Goal: Information Seeking & Learning: Learn about a topic

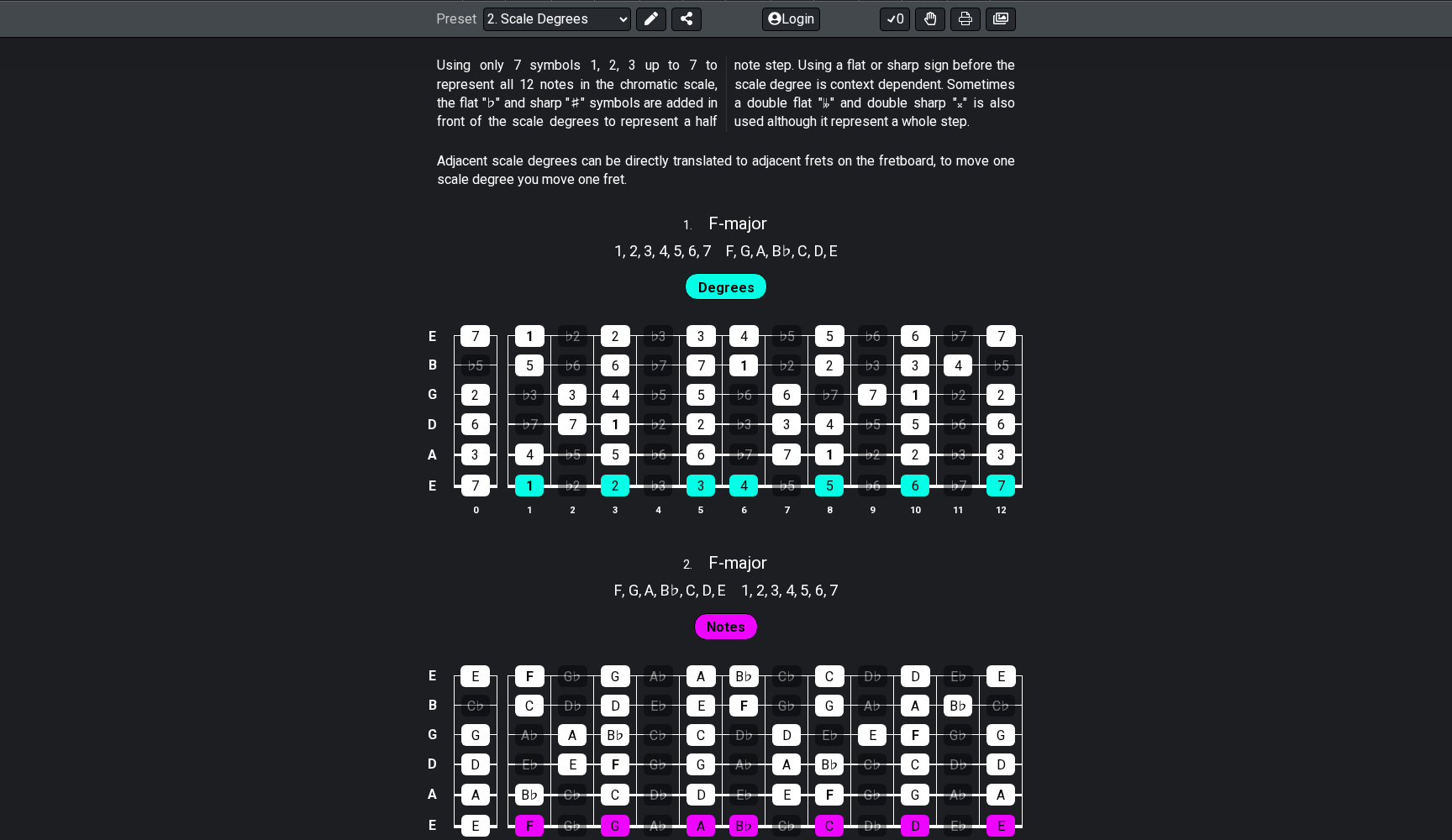
scroll to position [968, 0]
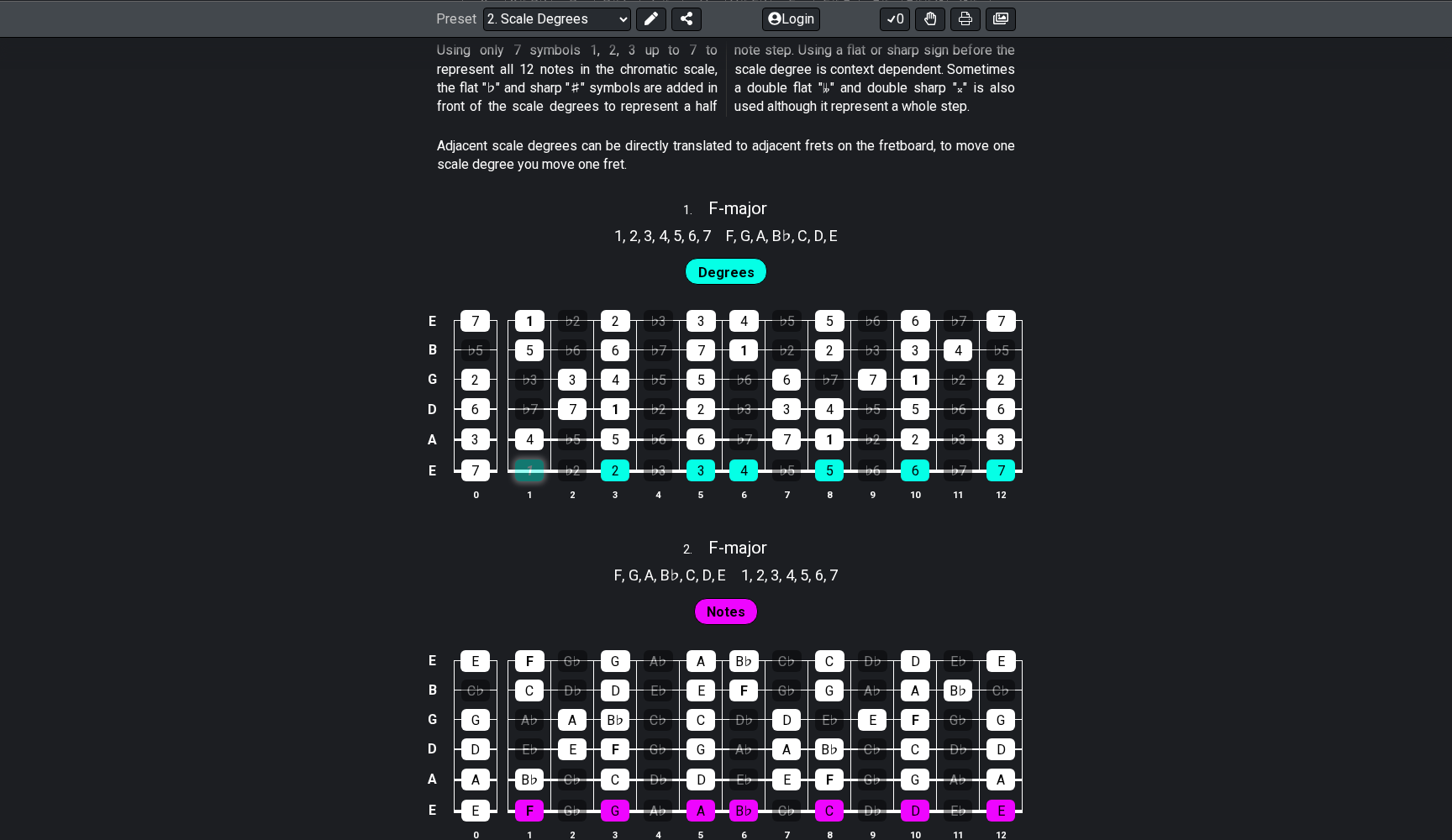
click at [532, 460] on div "1" at bounding box center [529, 470] width 29 height 21
click at [533, 461] on div "1" at bounding box center [529, 470] width 29 height 21
click at [617, 429] on div "5" at bounding box center [615, 439] width 29 height 21
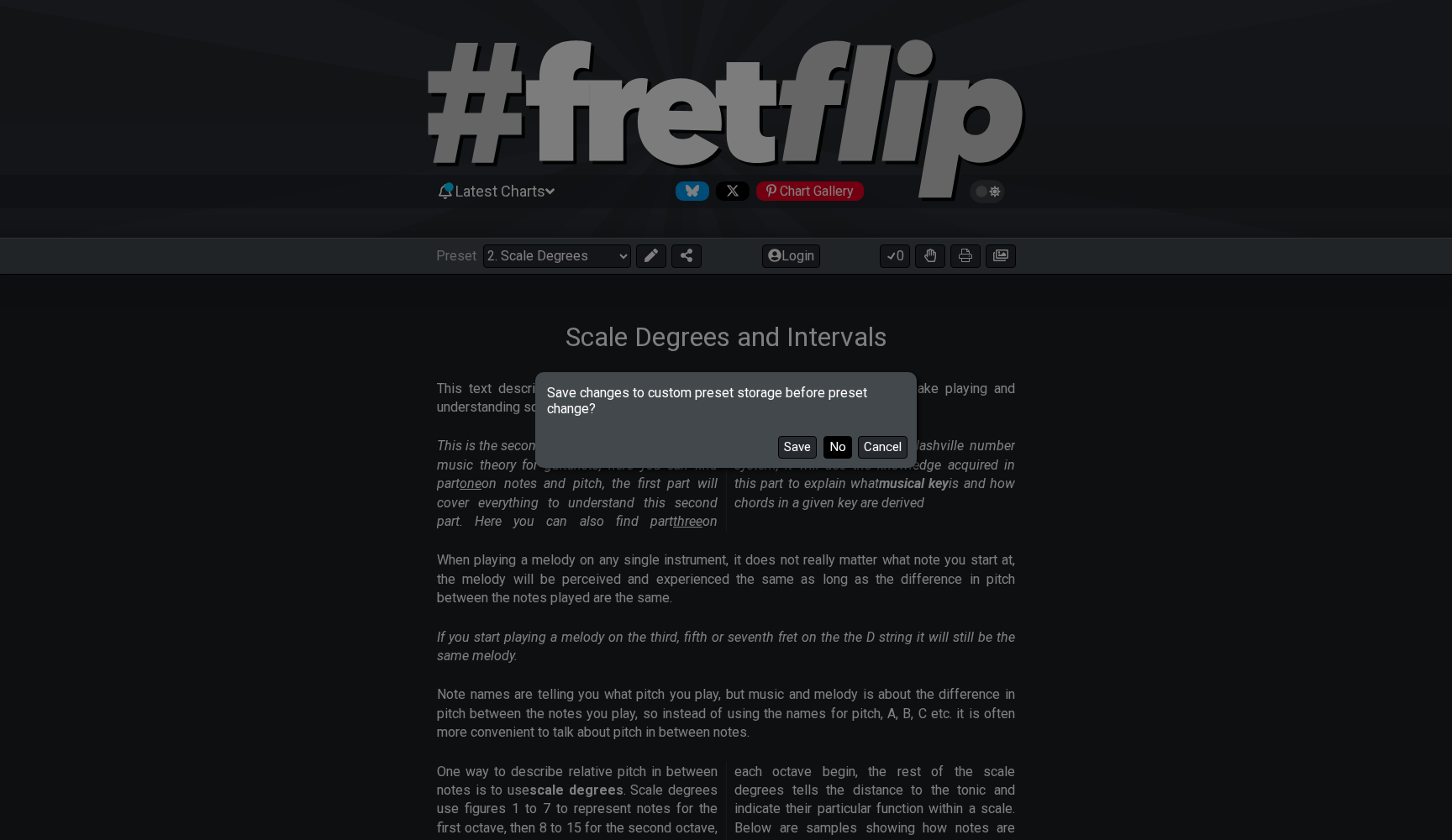
click at [846, 447] on button "No" at bounding box center [837, 448] width 29 height 22
select select "/minor-pentatonic"
select select "C"
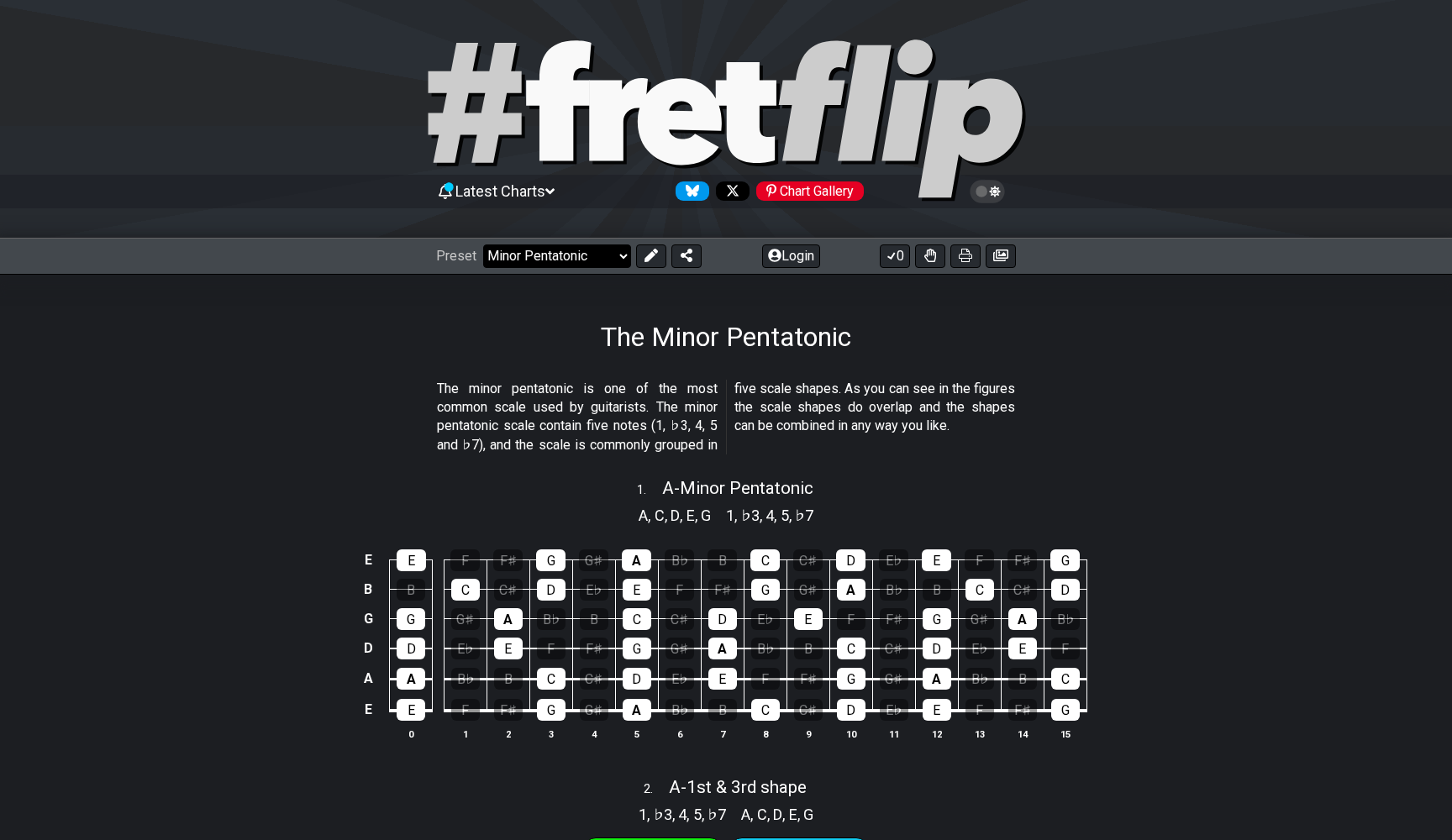
select select "/musical-notes-explained"
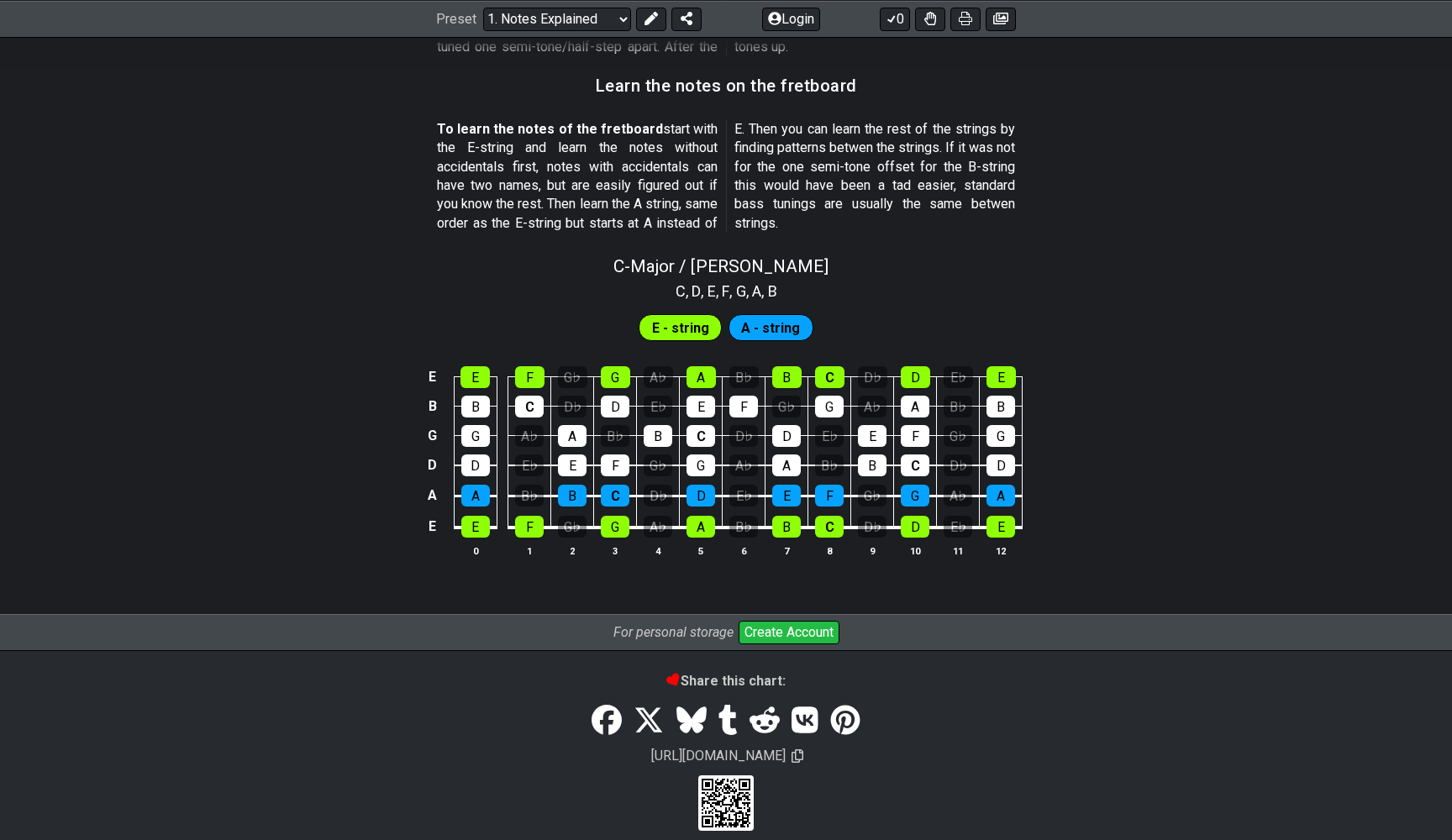
scroll to position [1479, 0]
click at [578, 516] on div "G♭" at bounding box center [572, 527] width 29 height 21
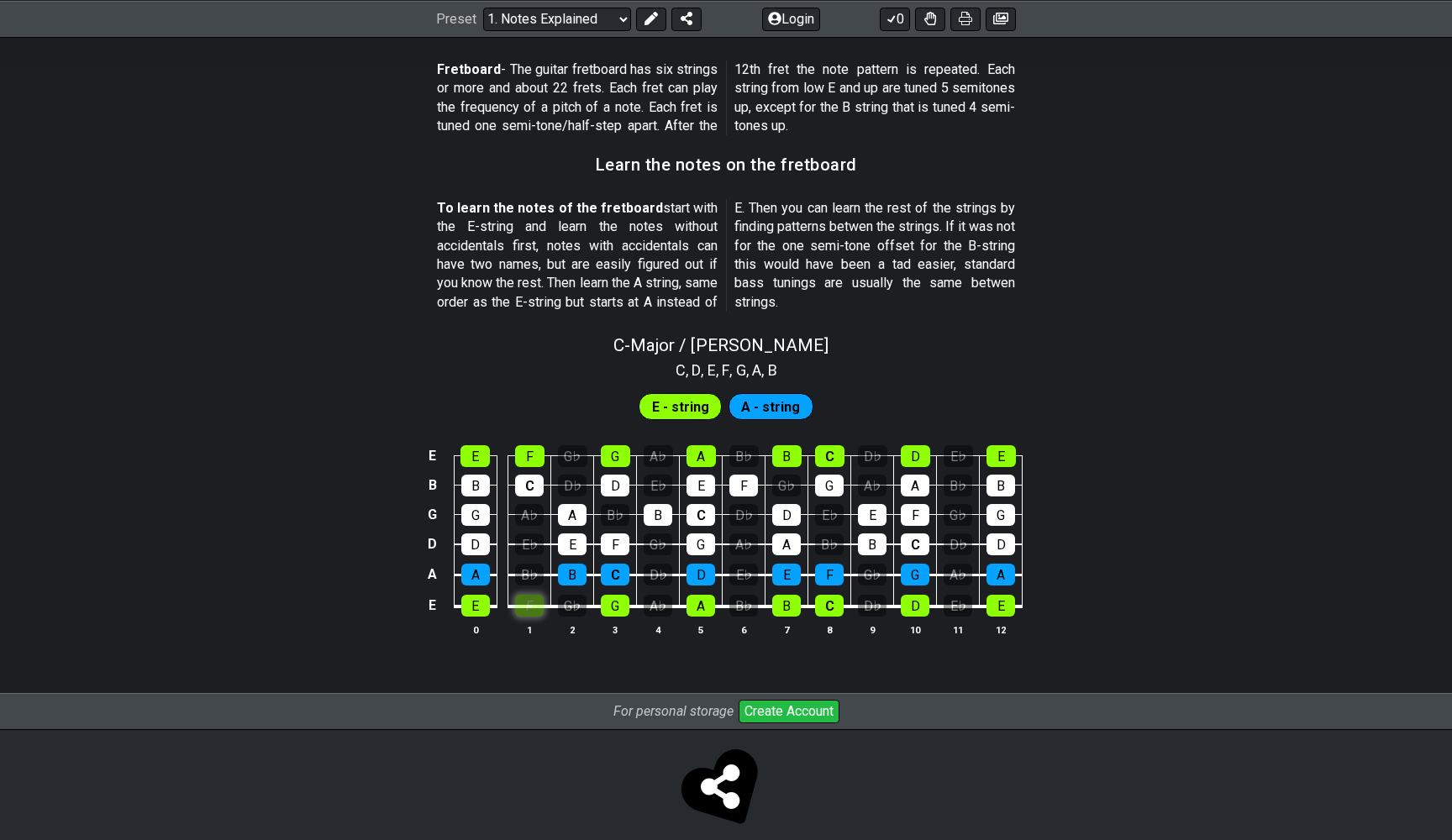
click at [525, 508] on tbody "E E F G♭ G A♭ A B♭ B C D♭ D E♭ E B B C D♭ D E♭ E F G♭ G A♭ A B♭ B G G A♭ A B♭ B…" at bounding box center [722, 526] width 600 height 198
click at [536, 595] on div "F" at bounding box center [529, 605] width 29 height 21
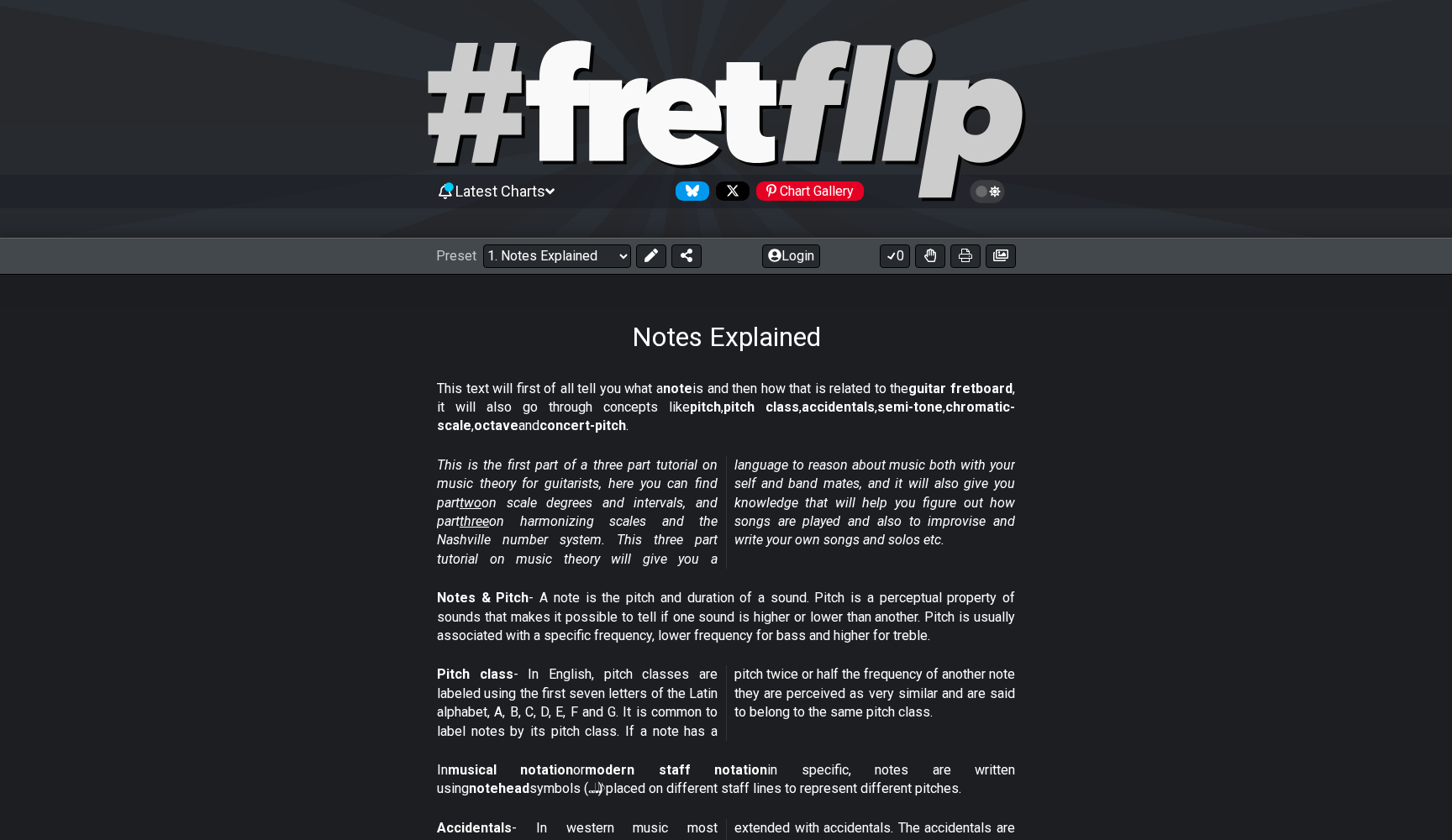
scroll to position [0, 0]
click at [967, 260] on icon at bounding box center [965, 255] width 13 height 13
click at [938, 257] on button at bounding box center [930, 255] width 30 height 23
click at [934, 259] on icon at bounding box center [930, 255] width 12 height 13
click at [996, 190] on icon at bounding box center [996, 191] width 11 height 12
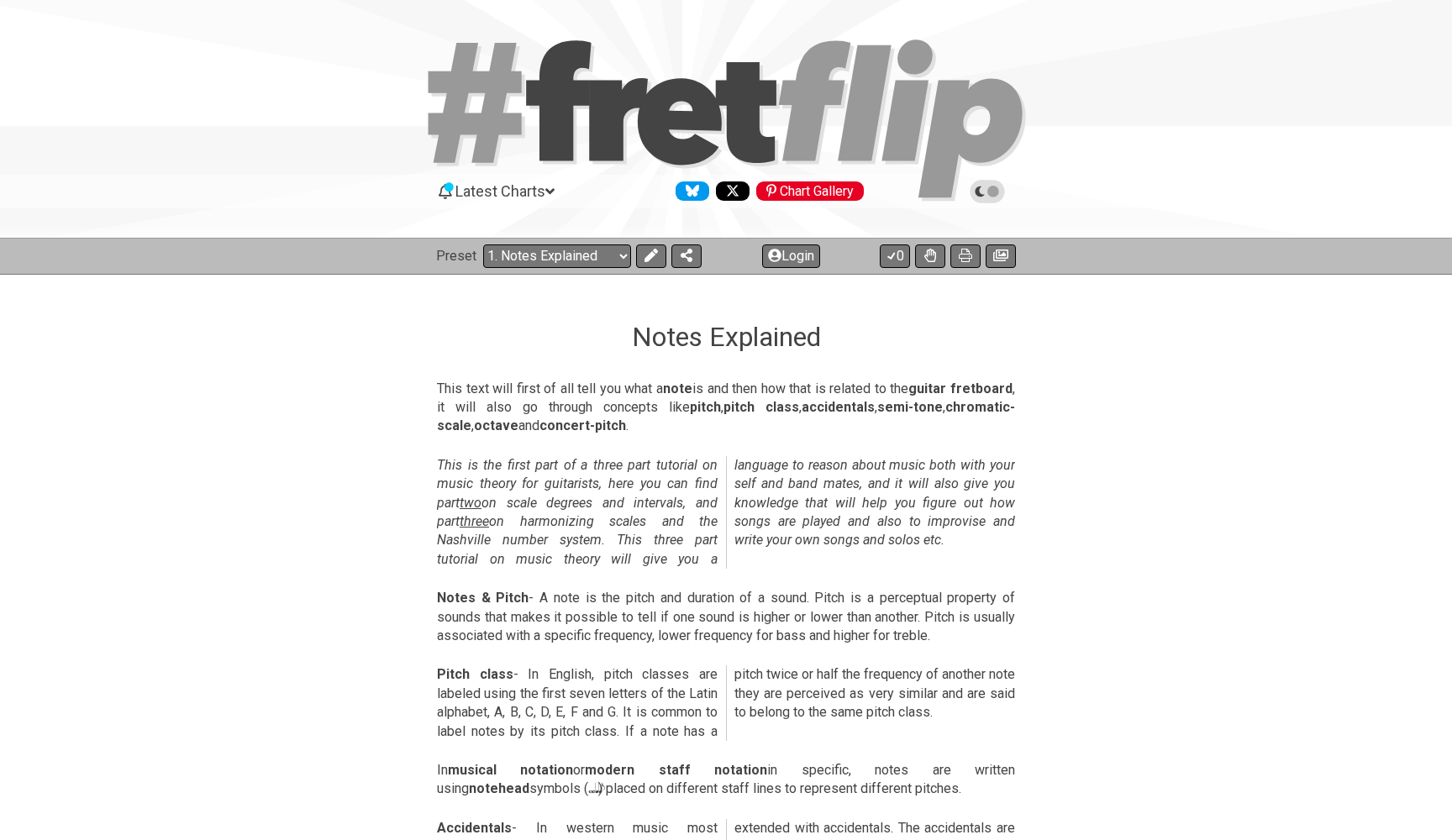
click at [996, 190] on icon at bounding box center [993, 191] width 12 height 12
